Goal: Task Accomplishment & Management: Manage account settings

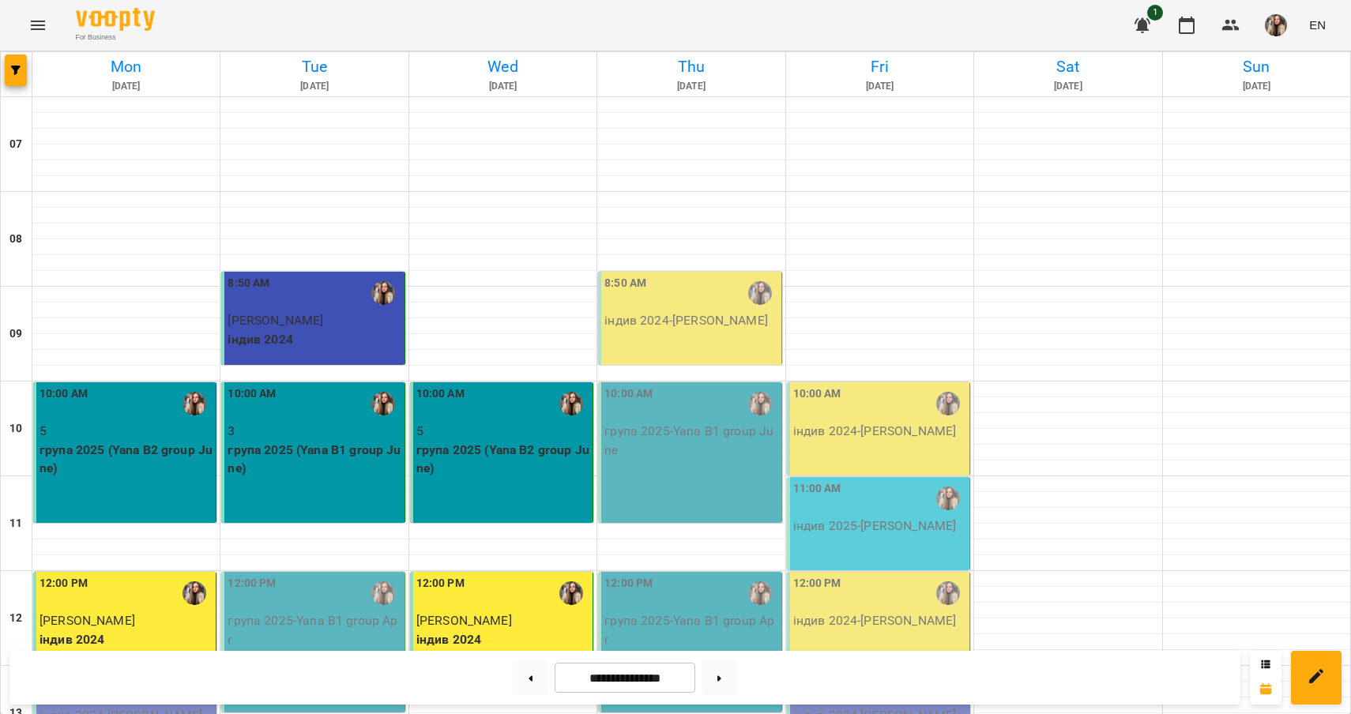
click at [669, 335] on div "8:50 AM індив 2024 - [PERSON_NAME]" at bounding box center [689, 318] width 183 height 93
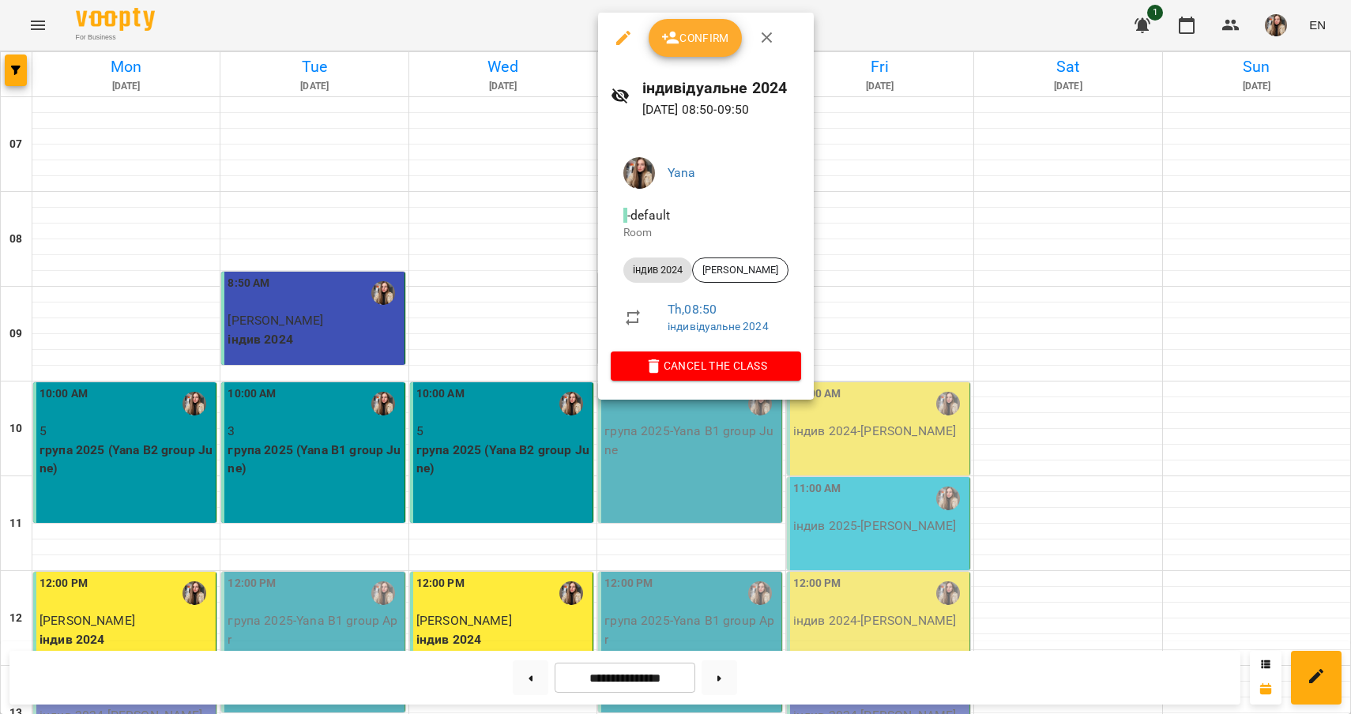
click at [692, 40] on span "Confirm" at bounding box center [695, 37] width 68 height 19
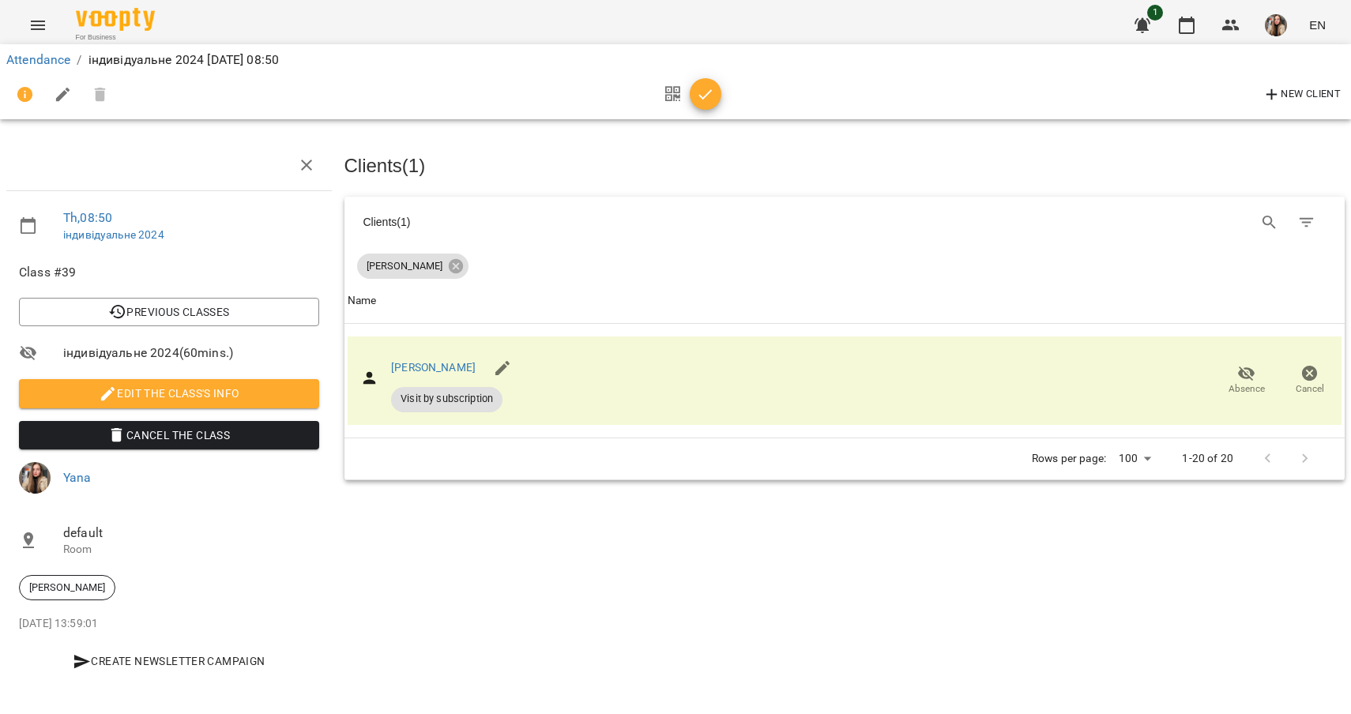
click at [709, 90] on icon "button" at bounding box center [705, 94] width 19 height 19
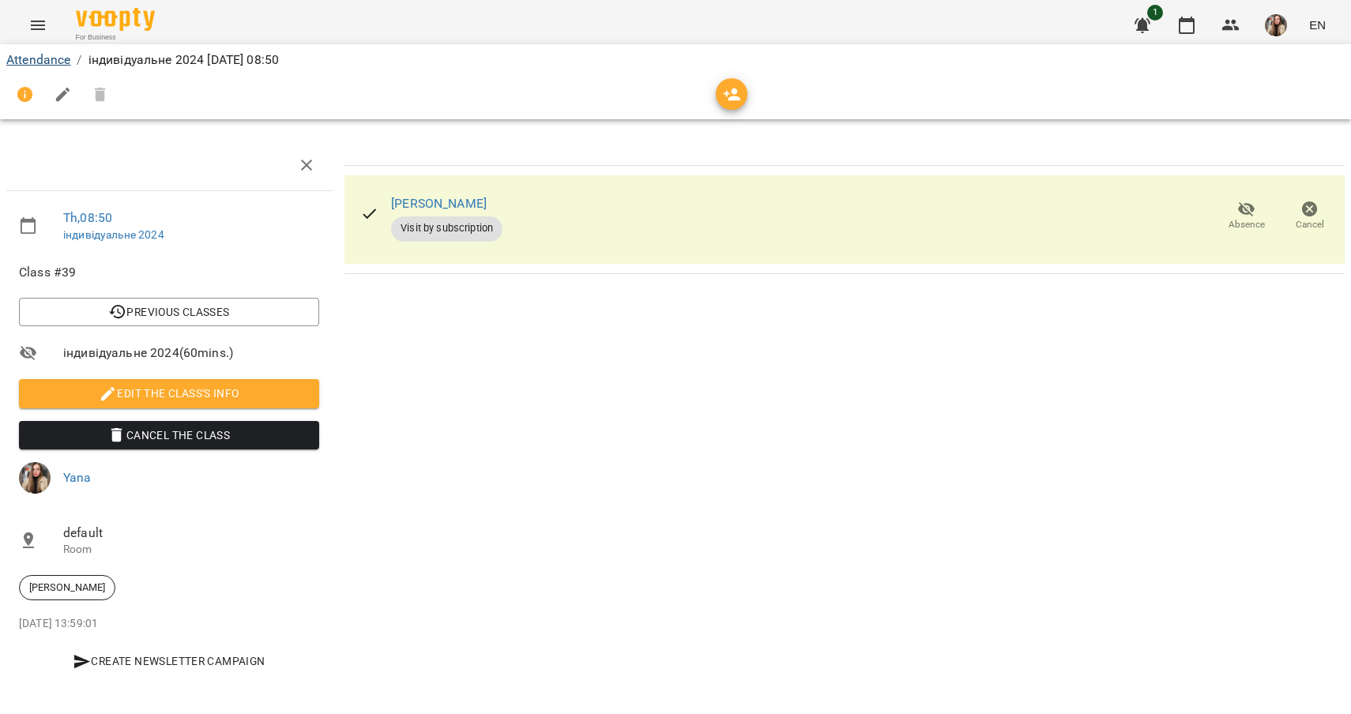
click at [65, 62] on link "Attendance" at bounding box center [38, 59] width 64 height 15
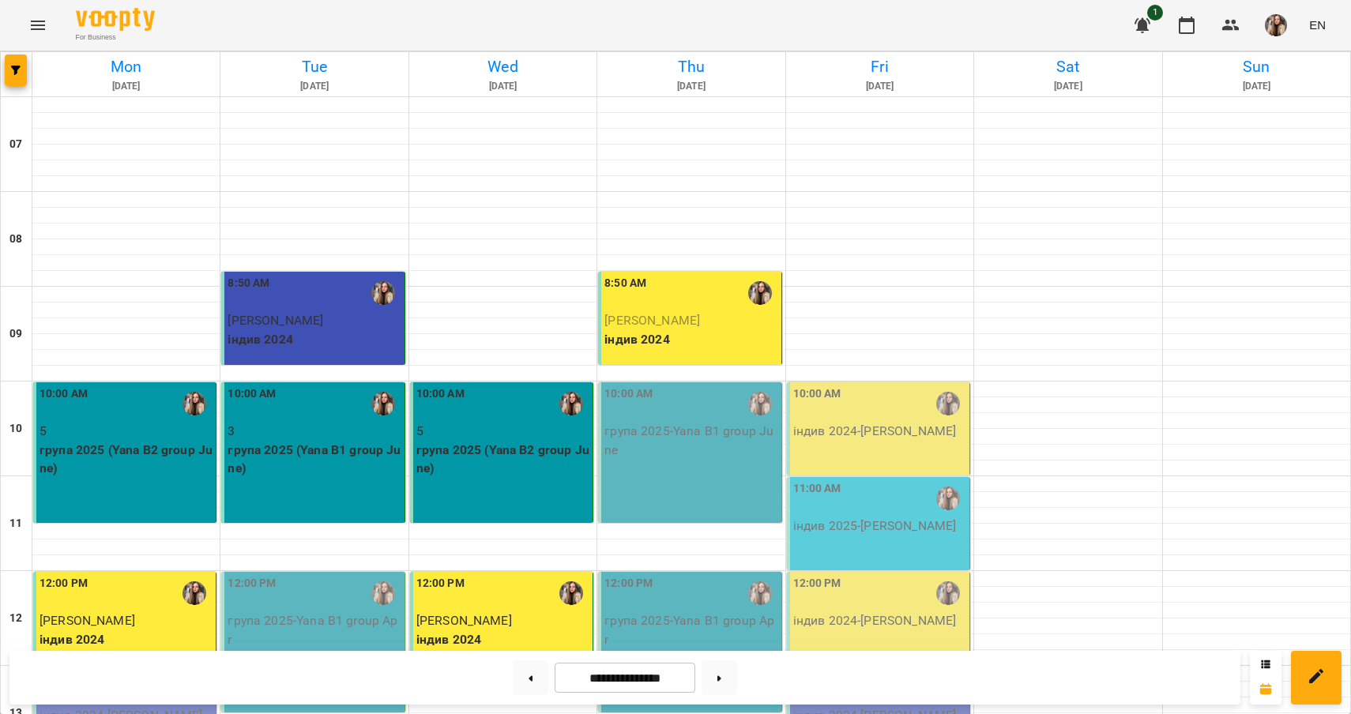
click at [678, 449] on p "група 2025 - Yana B1 group June" at bounding box center [691, 440] width 173 height 37
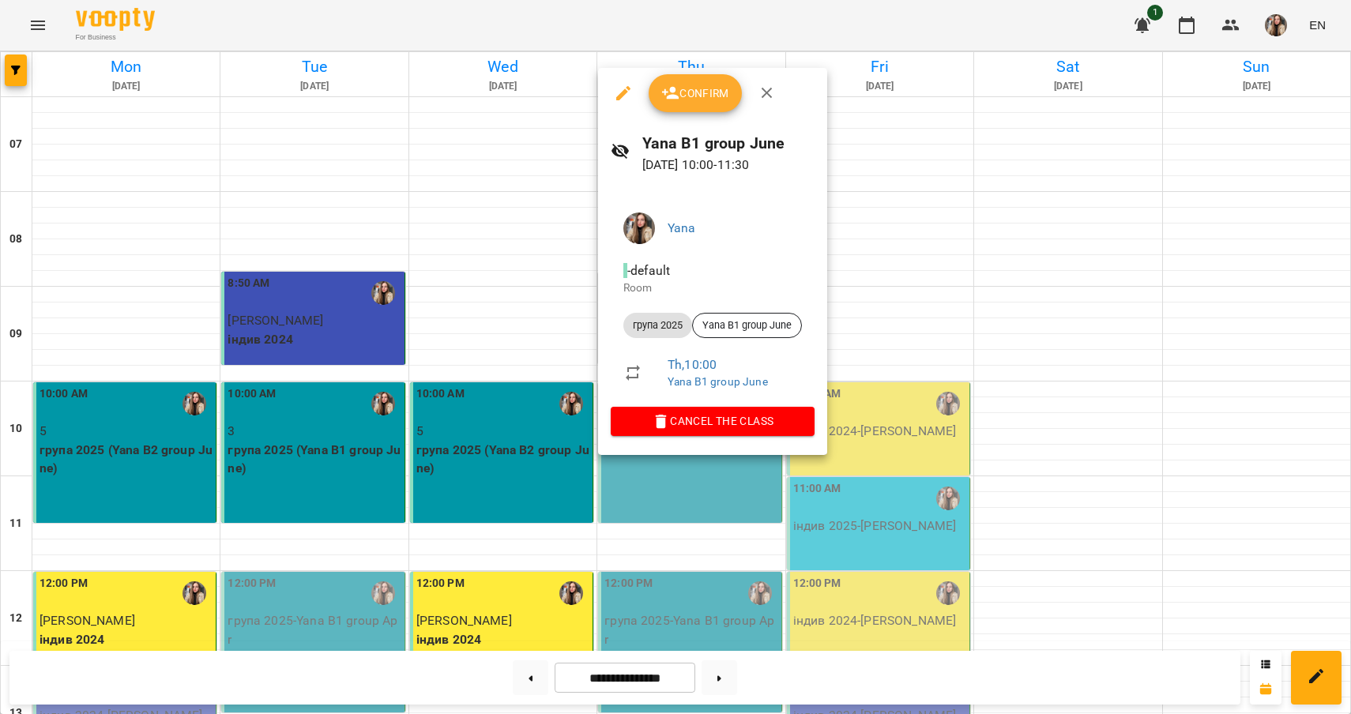
click at [707, 108] on button "Confirm" at bounding box center [695, 93] width 93 height 38
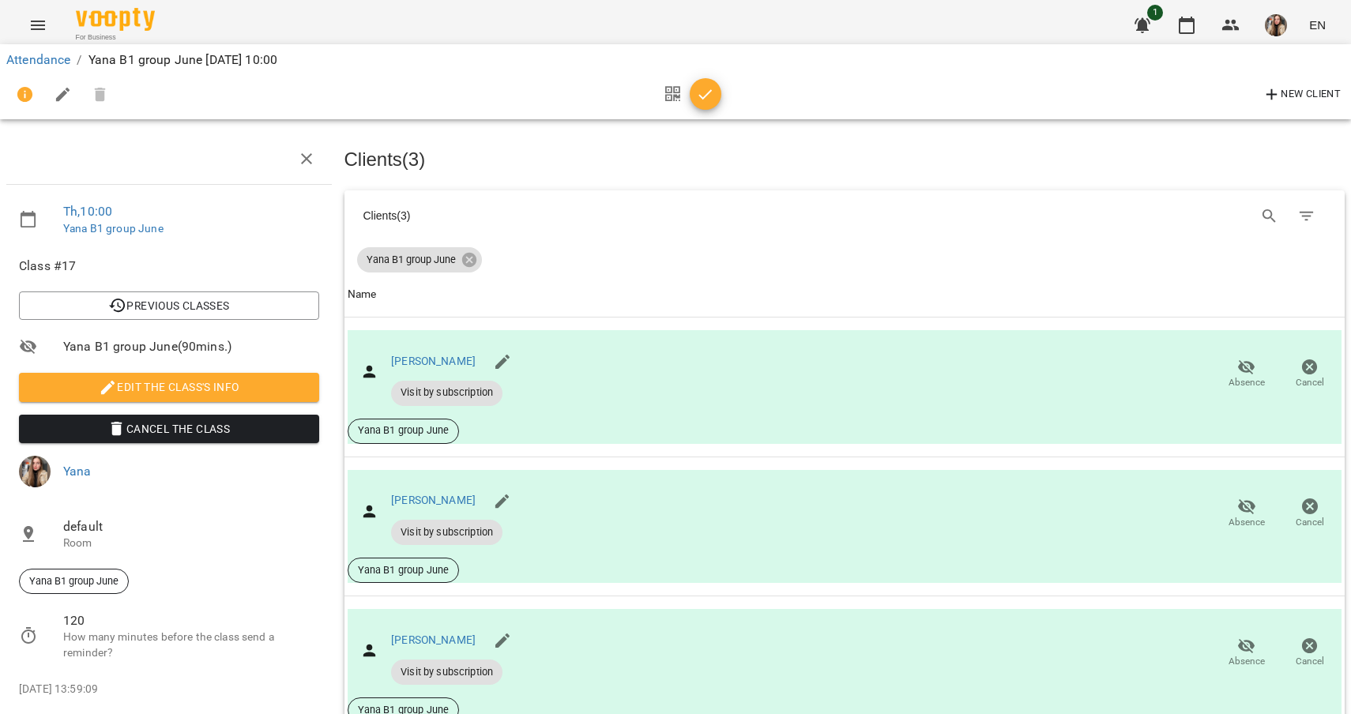
click at [709, 100] on icon "button" at bounding box center [705, 94] width 19 height 19
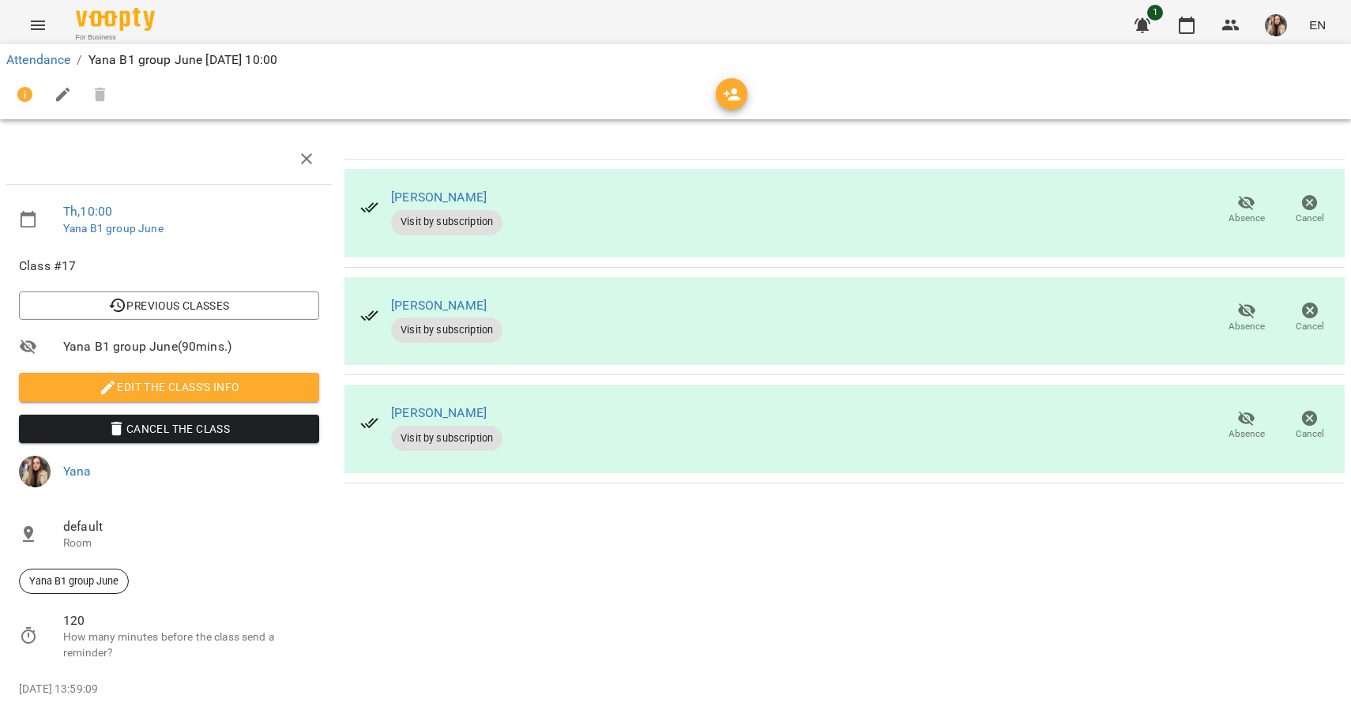
scroll to position [54, 0]
click at [29, 52] on link "Attendance" at bounding box center [38, 59] width 64 height 15
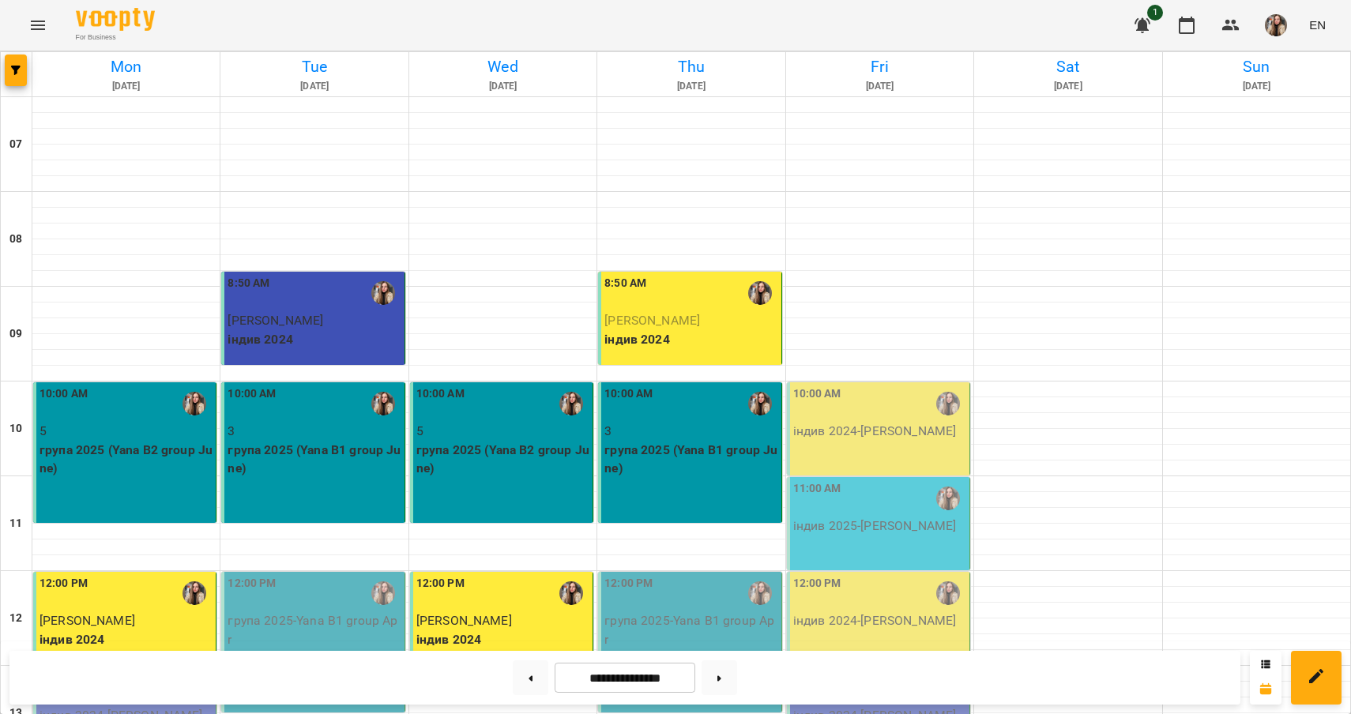
scroll to position [247, 0]
click at [674, 572] on div "12:00 PM група 2025 - Yana B1 group Apr" at bounding box center [689, 642] width 183 height 141
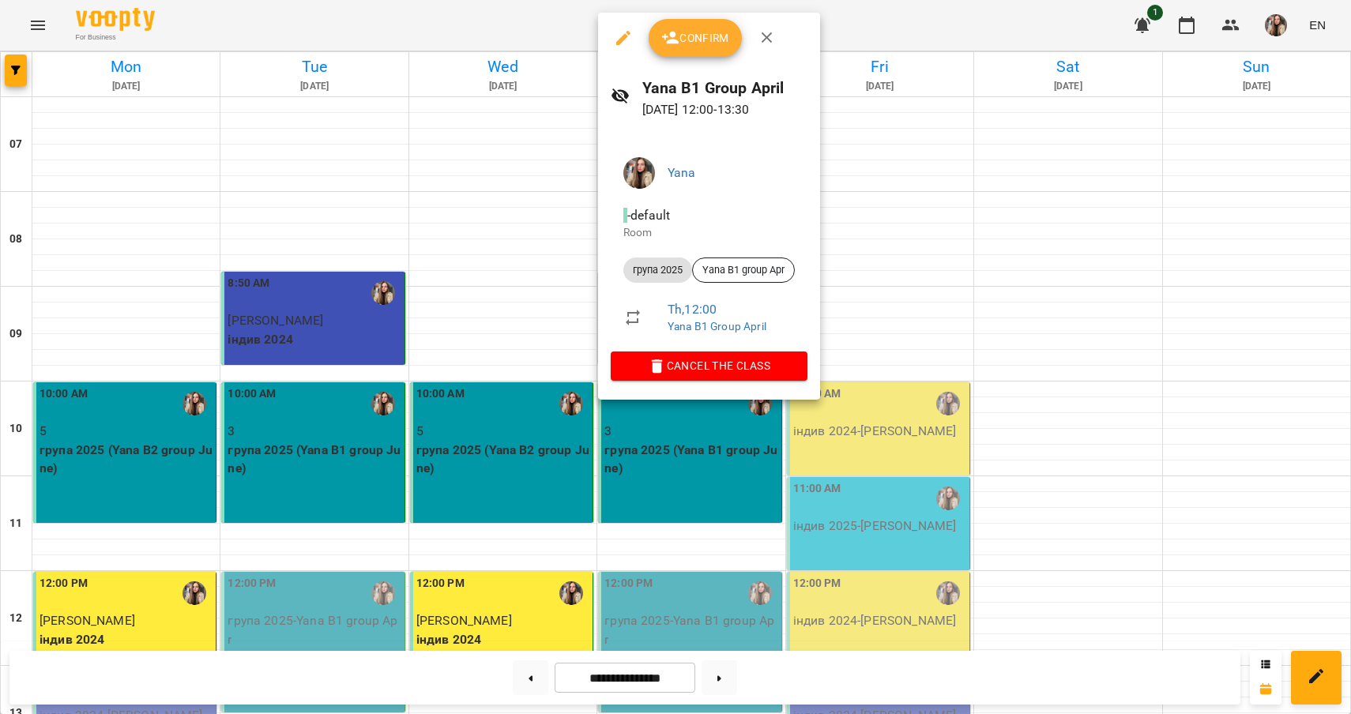
click at [697, 47] on span "Confirm" at bounding box center [695, 37] width 68 height 19
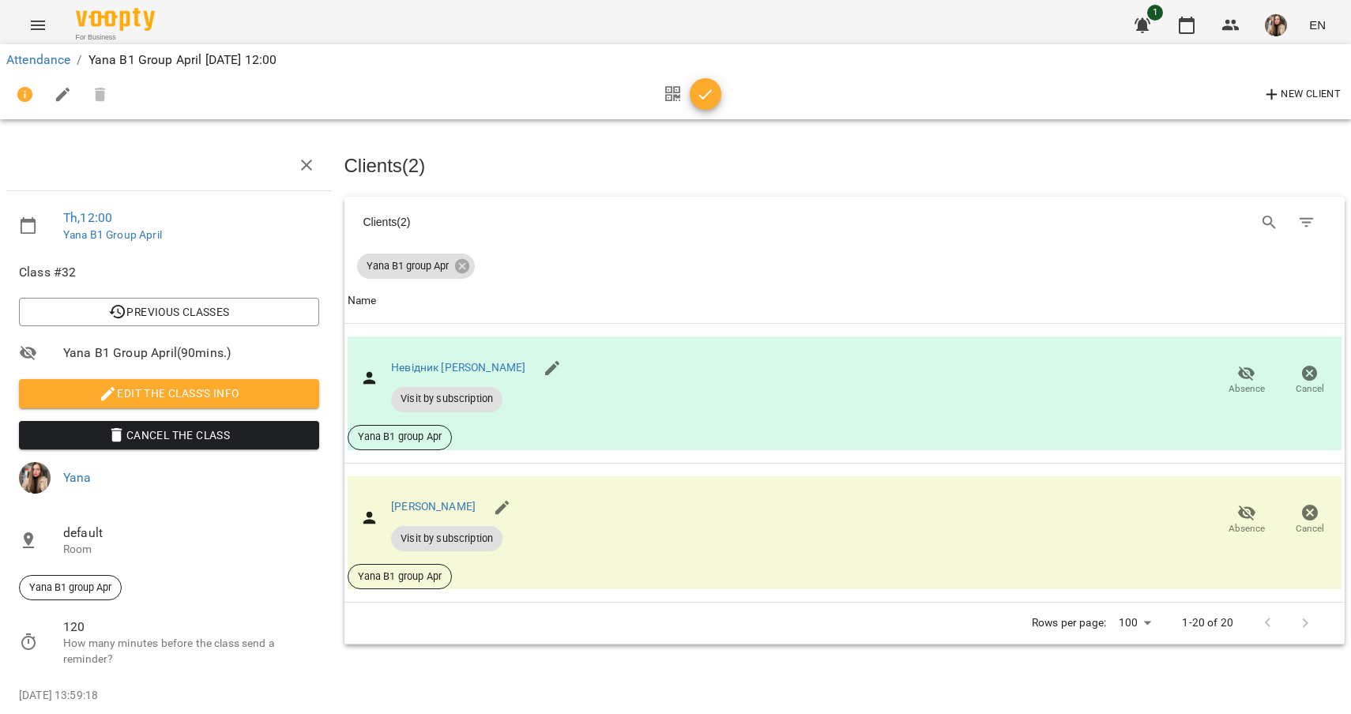
click at [706, 99] on icon "button" at bounding box center [705, 94] width 19 height 19
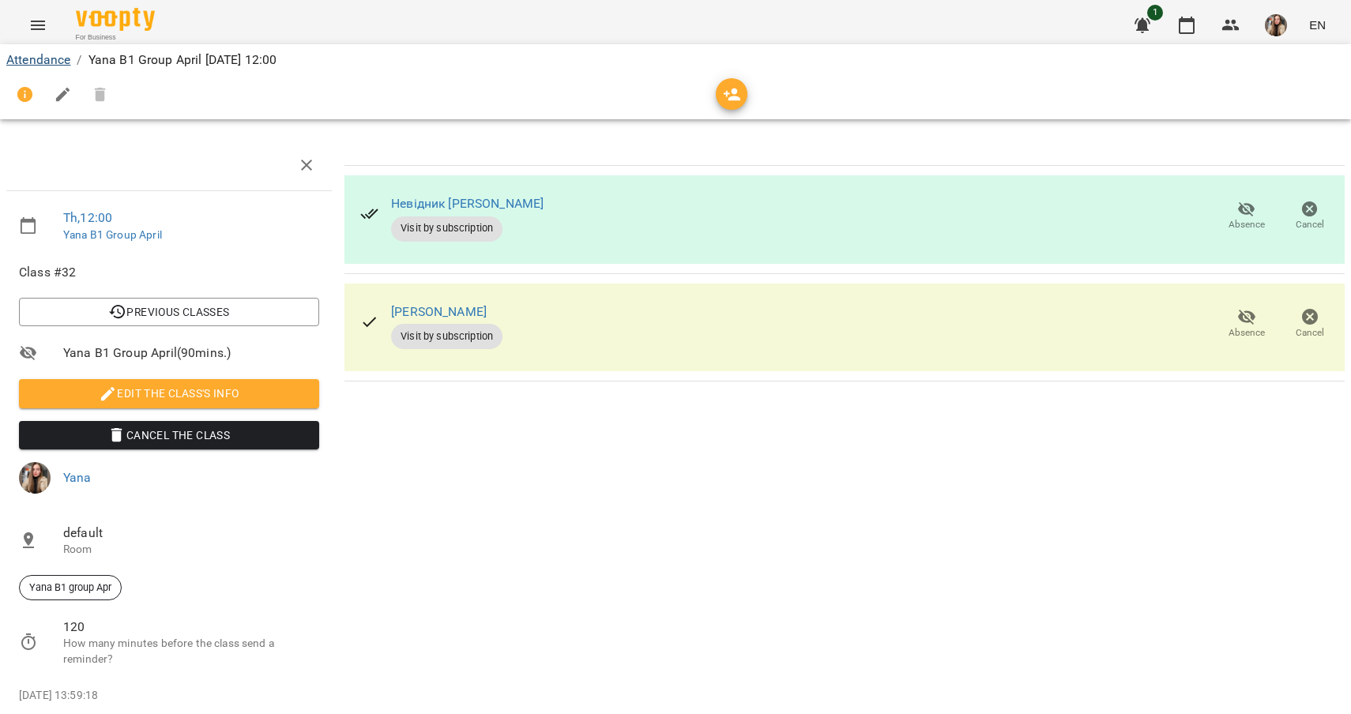
click at [48, 59] on link "Attendance" at bounding box center [38, 59] width 64 height 15
